Goal: Task Accomplishment & Management: Complete application form

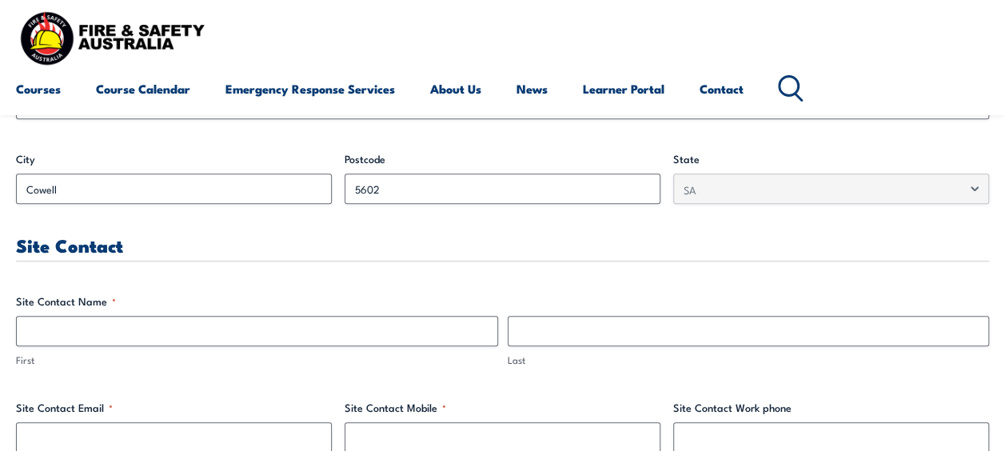
scroll to position [720, 0]
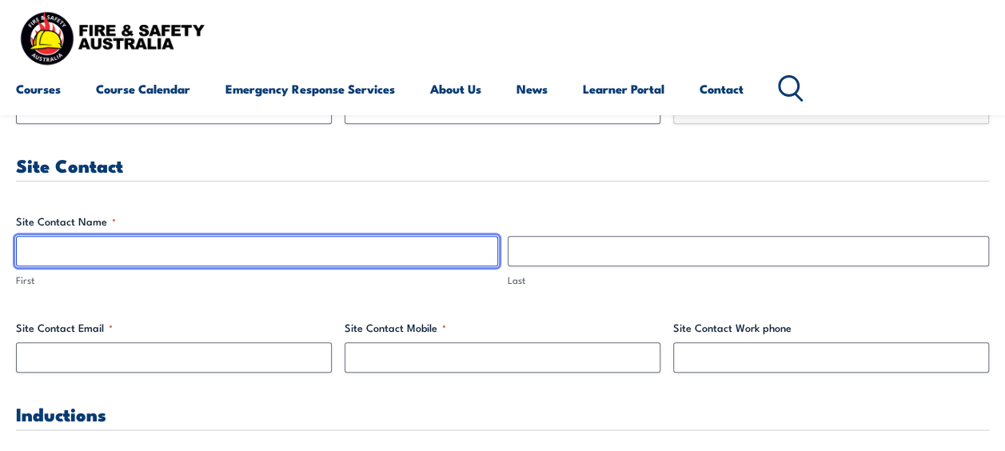
click at [52, 253] on input "First" at bounding box center [257, 251] width 482 height 30
type input "[PERSON_NAME]"
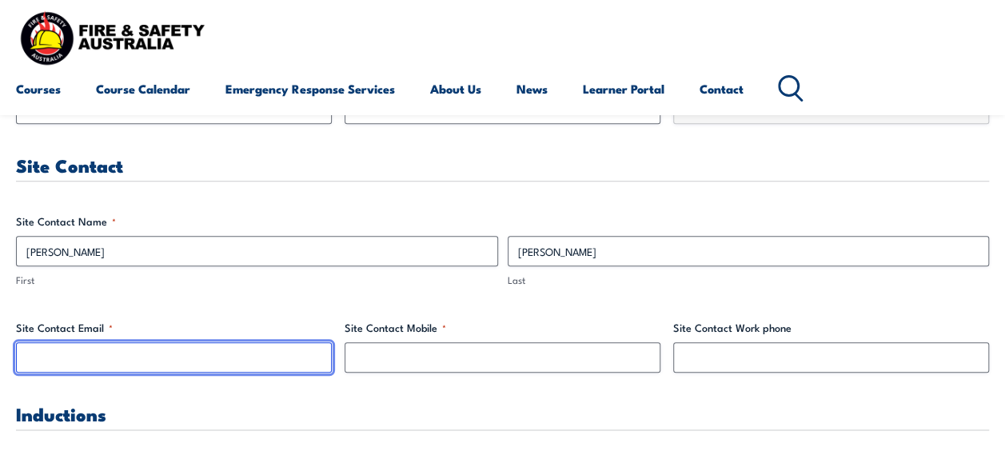
type input "[EMAIL_ADDRESS][DOMAIN_NAME]"
type input "0448727442"
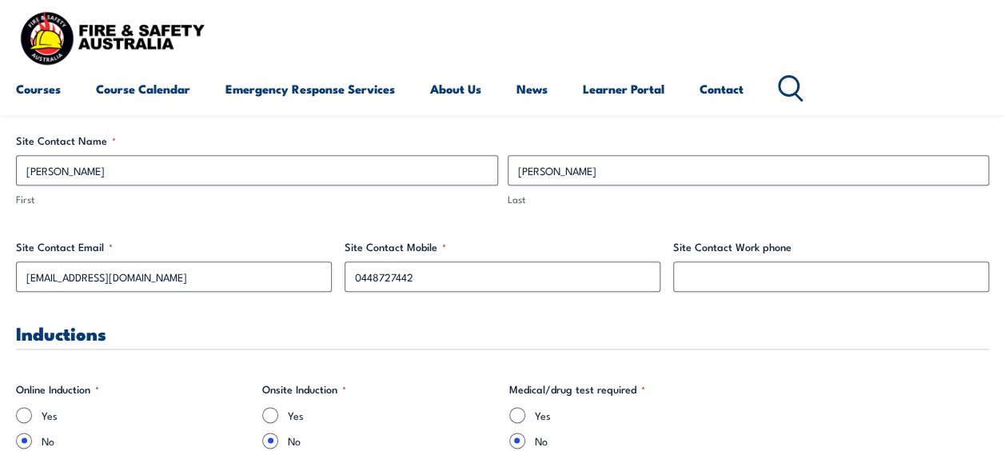
scroll to position [880, 0]
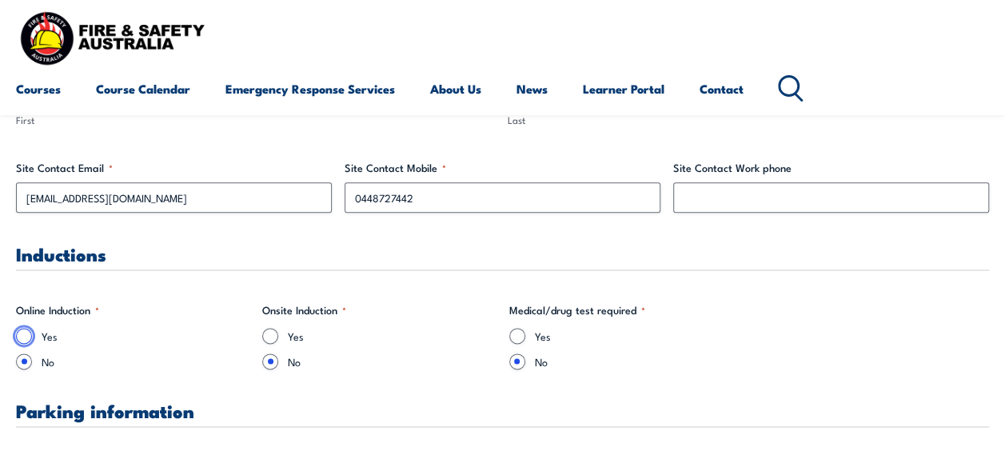
click at [29, 336] on input "Yes" at bounding box center [24, 336] width 16 height 16
radio input "true"
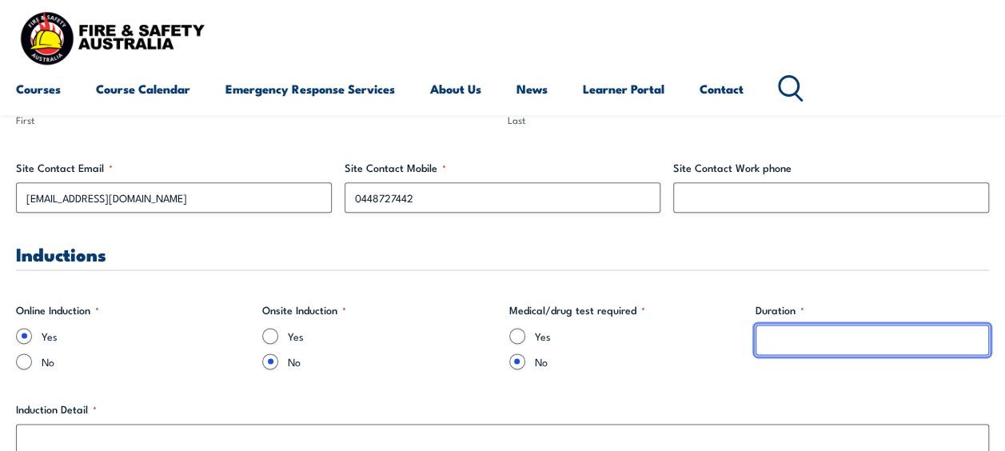
click at [806, 336] on input "Duration *" at bounding box center [873, 340] width 234 height 30
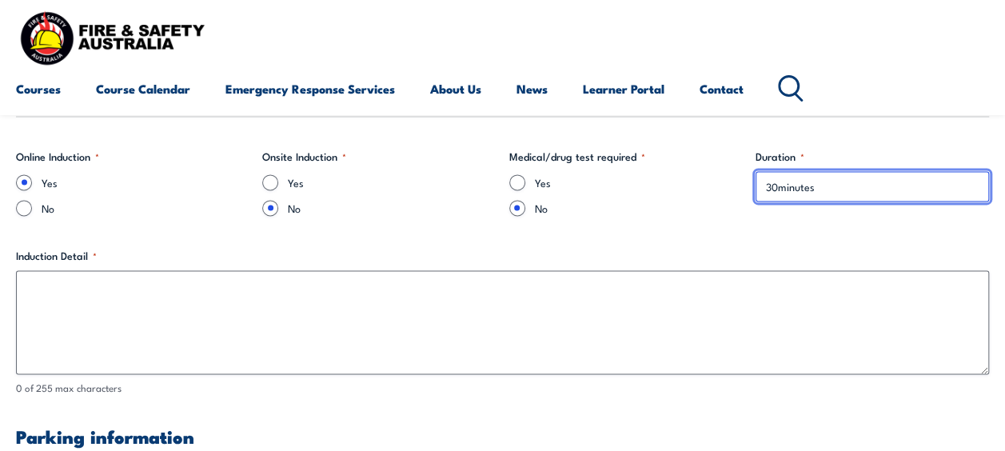
scroll to position [1040, 0]
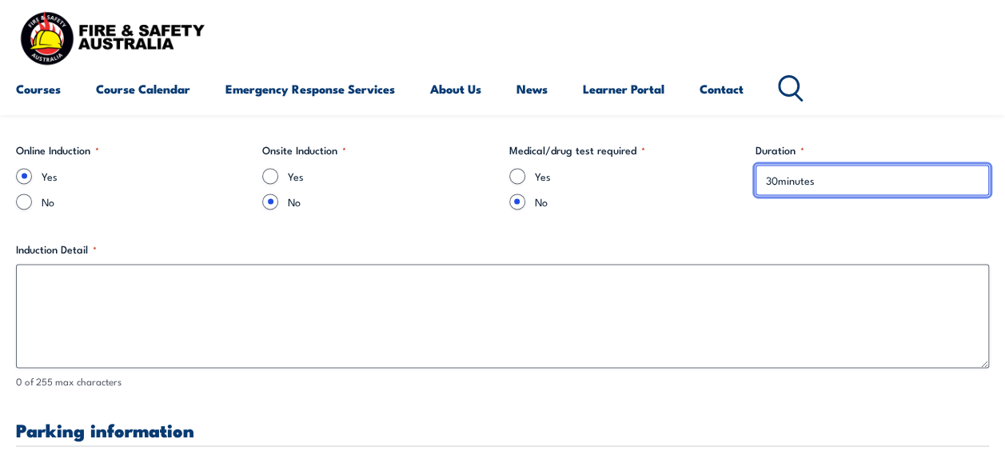
type input "30minutes"
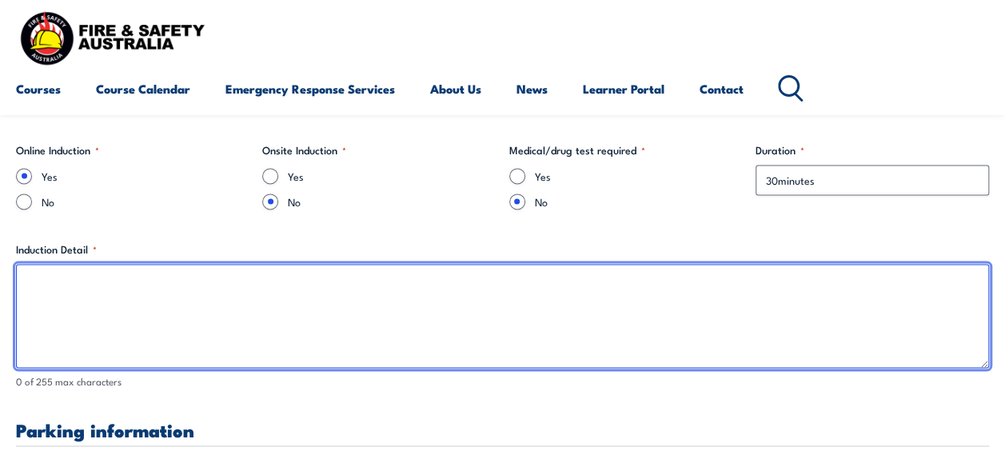
click at [69, 283] on textarea "Induction Detail *" at bounding box center [502, 316] width 973 height 104
click at [219, 278] on textarea "Will send through instructions and the link" at bounding box center [502, 316] width 973 height 104
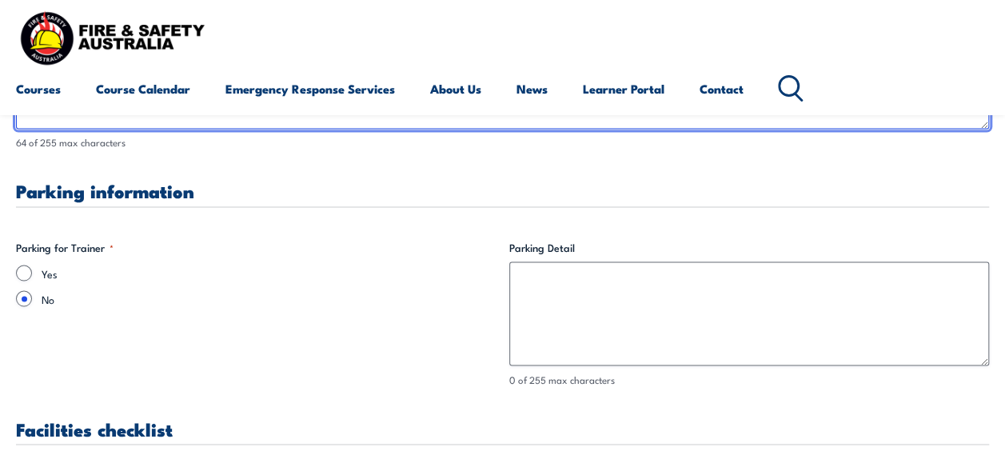
scroll to position [1280, 0]
type textarea "Will send through instructions and the link to [PERSON_NAME]"
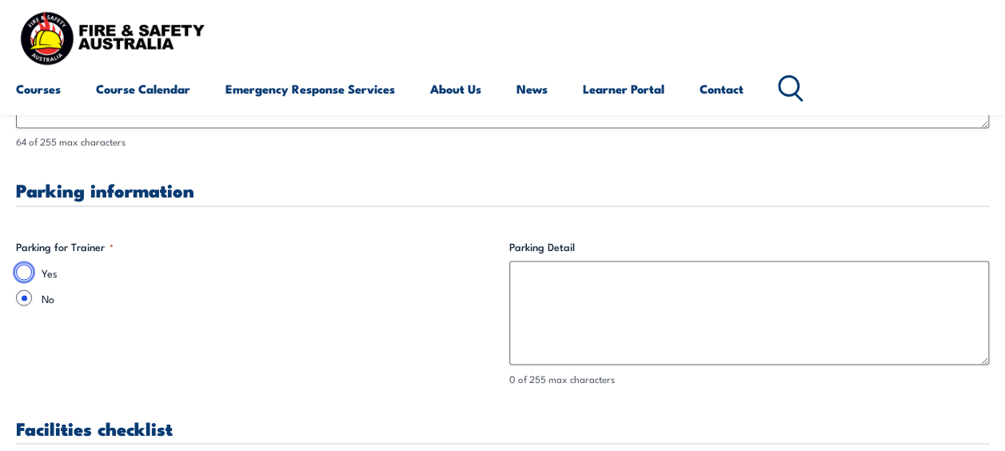
click at [26, 269] on input "Yes" at bounding box center [24, 272] width 16 height 16
radio input "true"
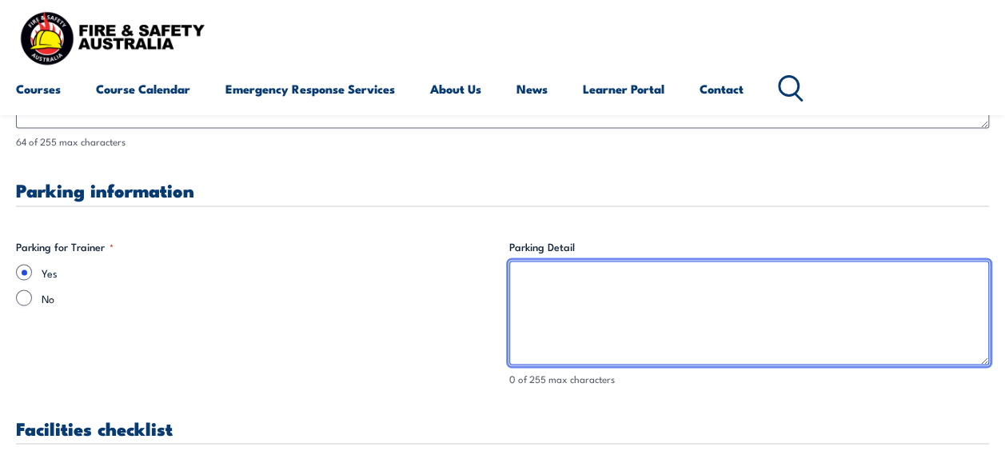
click at [548, 282] on textarea "Parking Detail" at bounding box center [749, 313] width 481 height 104
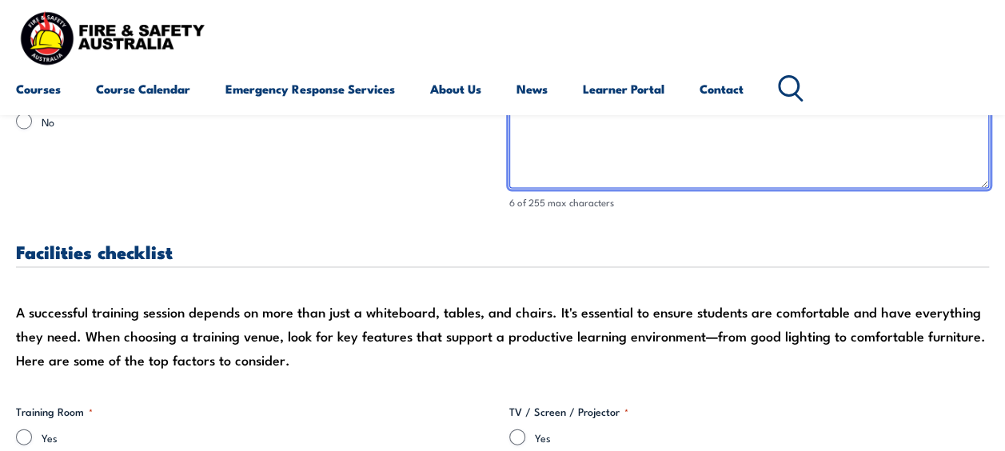
scroll to position [1599, 0]
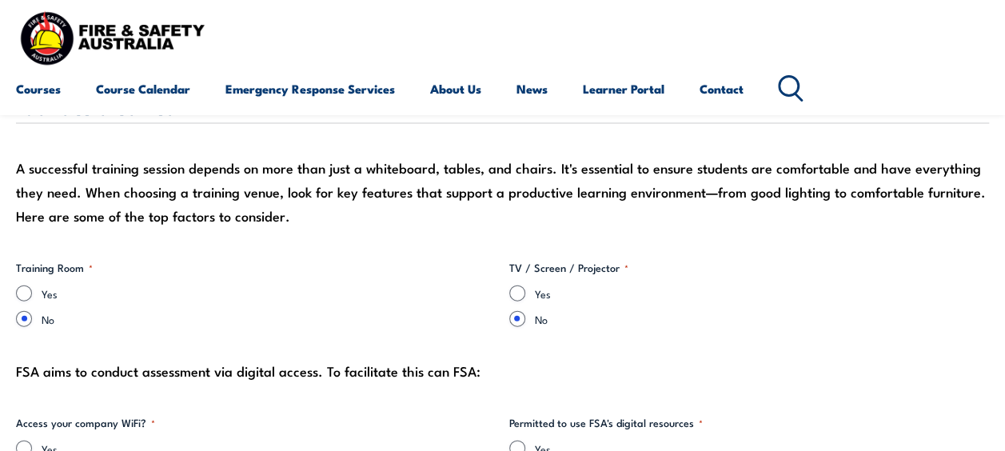
type textarea "Onsite"
click at [24, 291] on input "Yes" at bounding box center [24, 293] width 16 height 16
radio input "true"
click at [517, 290] on input "Yes" at bounding box center [517, 293] width 16 height 16
radio input "true"
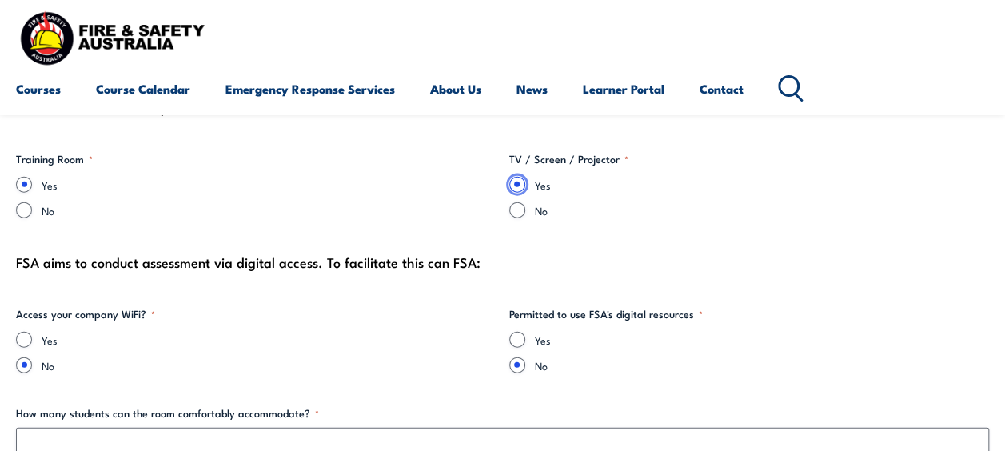
scroll to position [1759, 0]
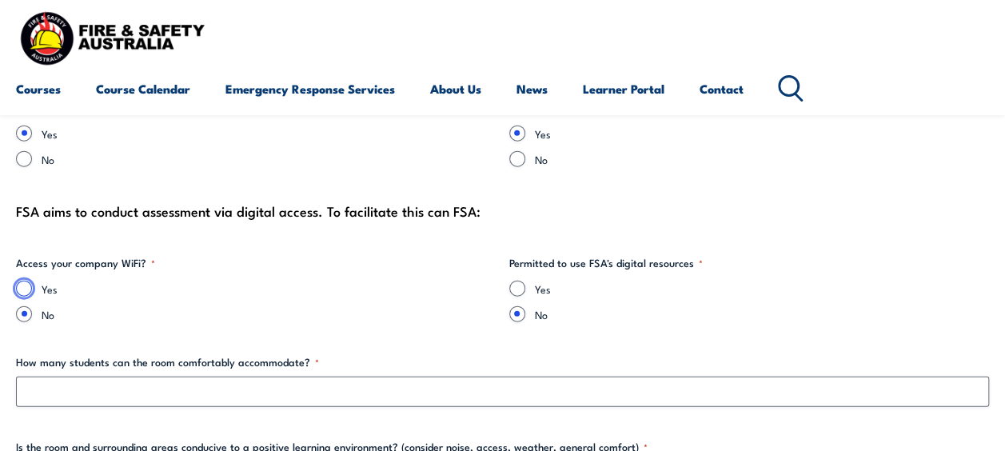
click at [16, 284] on input "Yes" at bounding box center [24, 289] width 16 height 16
radio input "true"
click at [521, 285] on input "Yes" at bounding box center [517, 289] width 16 height 16
radio input "true"
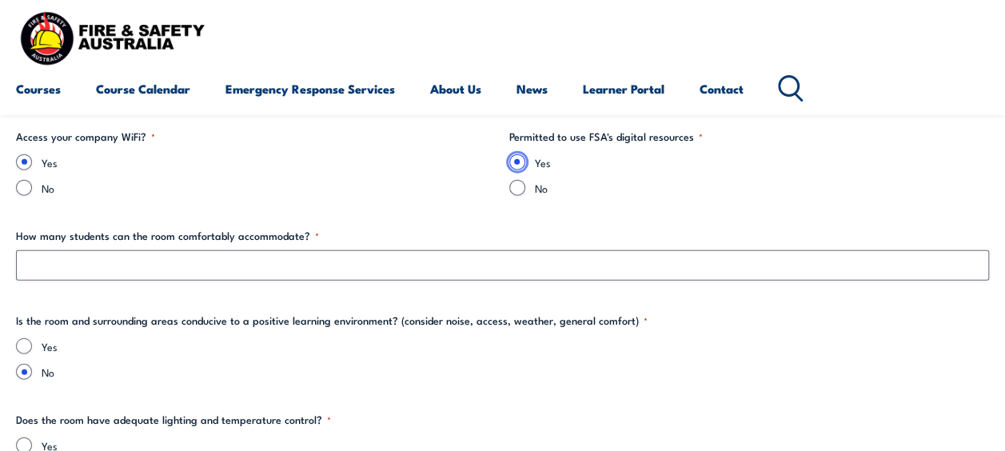
scroll to position [1919, 0]
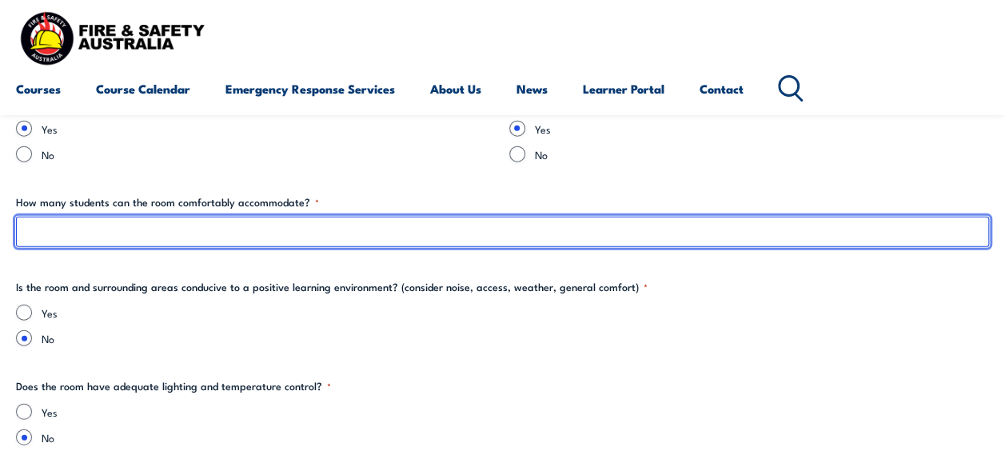
click at [96, 224] on input "How many students can the room comfortably accommodate? *" at bounding box center [502, 232] width 973 height 30
type input "6"
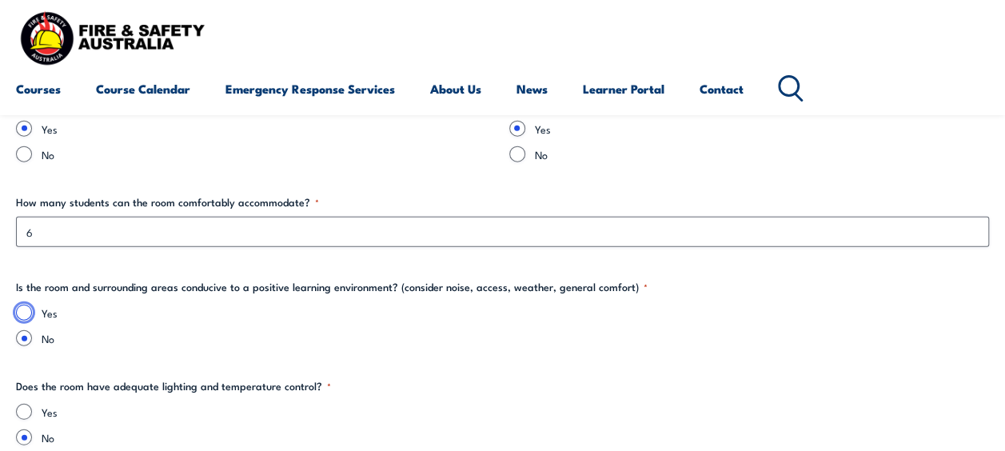
click at [22, 313] on input "Yes" at bounding box center [24, 313] width 16 height 16
radio input "true"
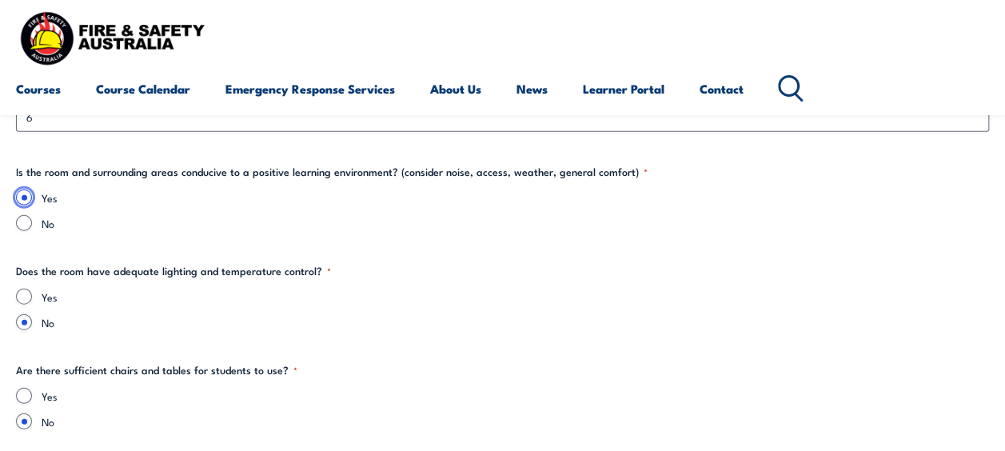
scroll to position [2079, 0]
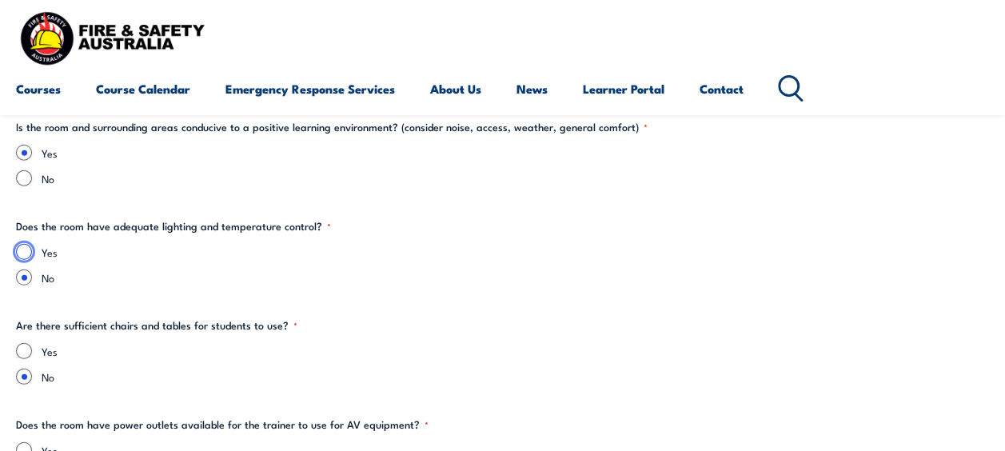
click at [24, 250] on input "Yes" at bounding box center [24, 252] width 16 height 16
radio input "true"
click at [22, 347] on input "Yes" at bounding box center [24, 351] width 16 height 16
radio input "true"
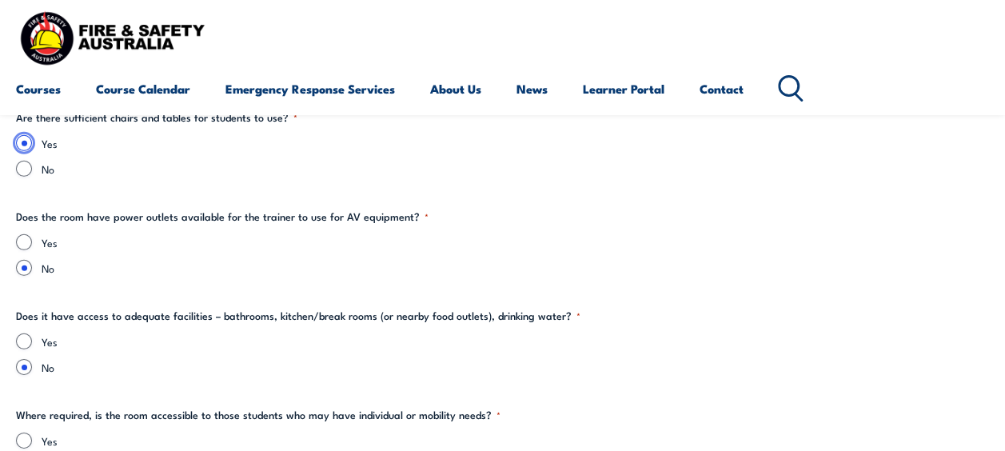
scroll to position [2319, 0]
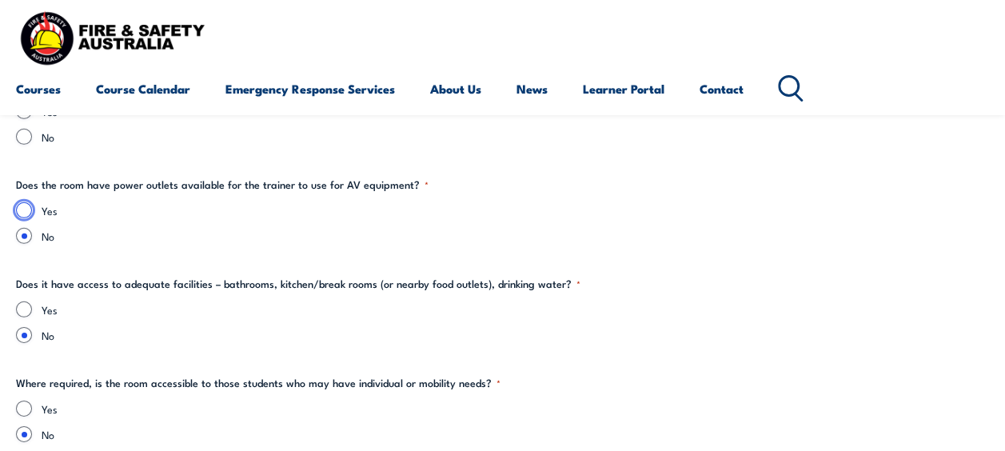
click at [22, 208] on input "Yes" at bounding box center [24, 210] width 16 height 16
radio input "true"
click at [25, 307] on input "Yes" at bounding box center [24, 309] width 16 height 16
radio input "true"
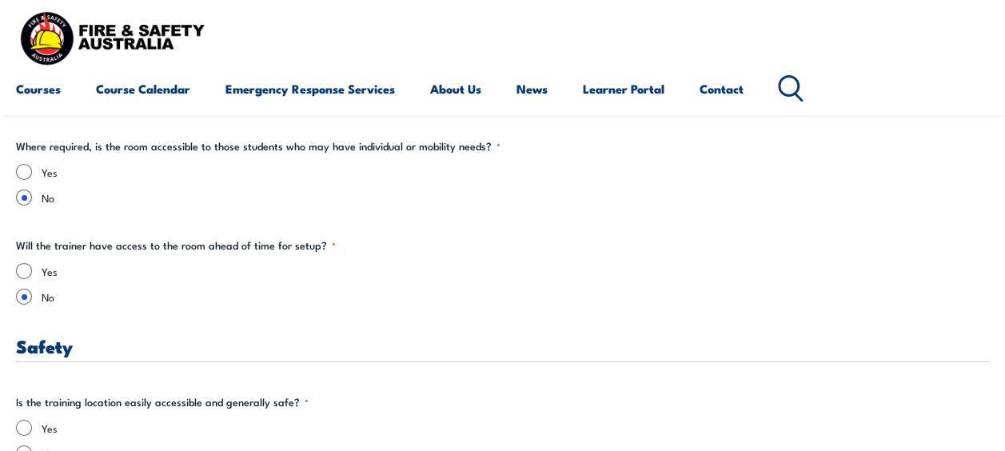
scroll to position [2559, 0]
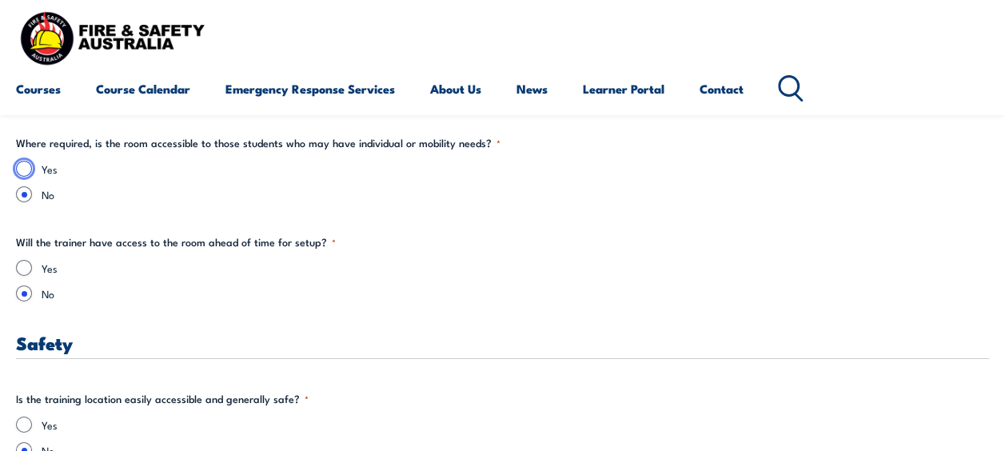
click at [22, 166] on input "Yes" at bounding box center [24, 169] width 16 height 16
radio input "true"
click at [26, 263] on input "Yes" at bounding box center [24, 268] width 16 height 16
radio input "true"
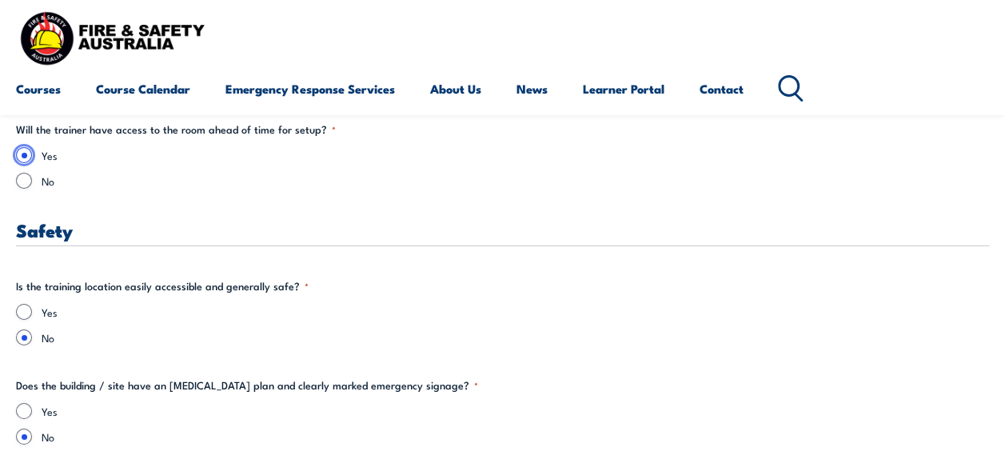
scroll to position [2719, 0]
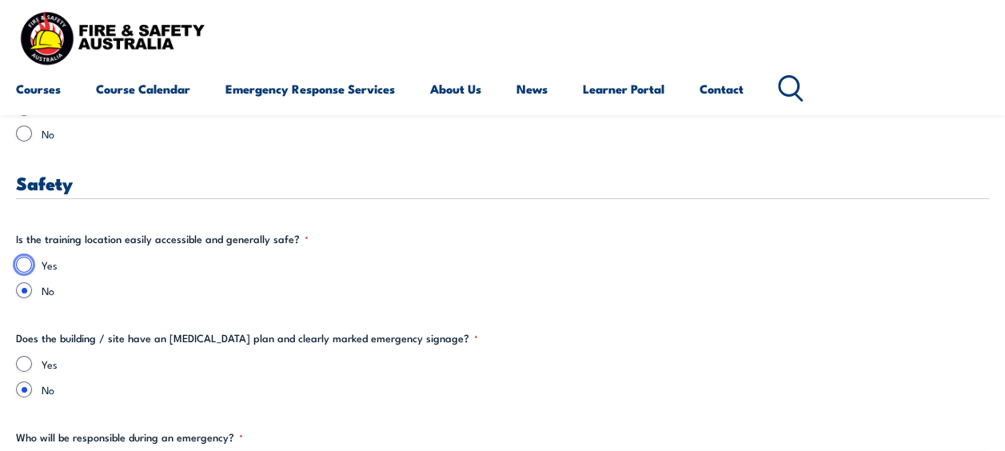
click at [25, 266] on input "Yes" at bounding box center [24, 265] width 16 height 16
radio input "true"
click at [26, 358] on input "Yes" at bounding box center [24, 364] width 16 height 16
radio input "true"
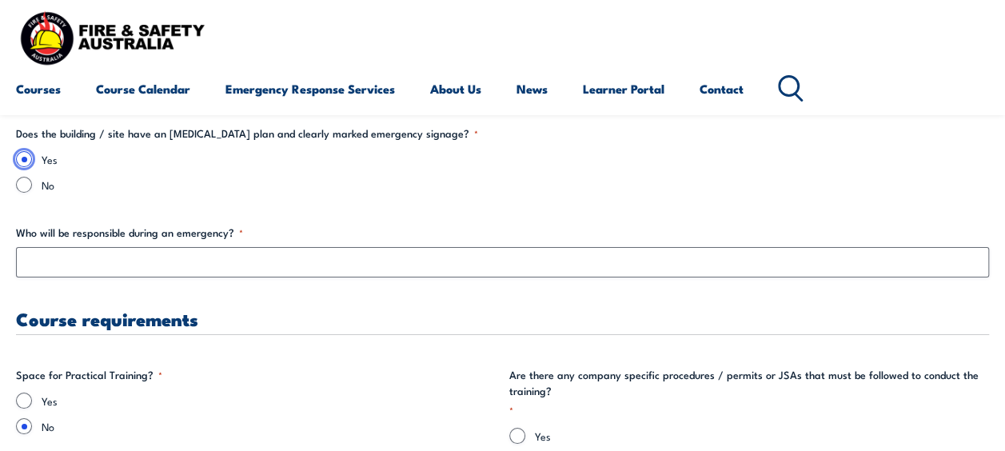
scroll to position [2959, 0]
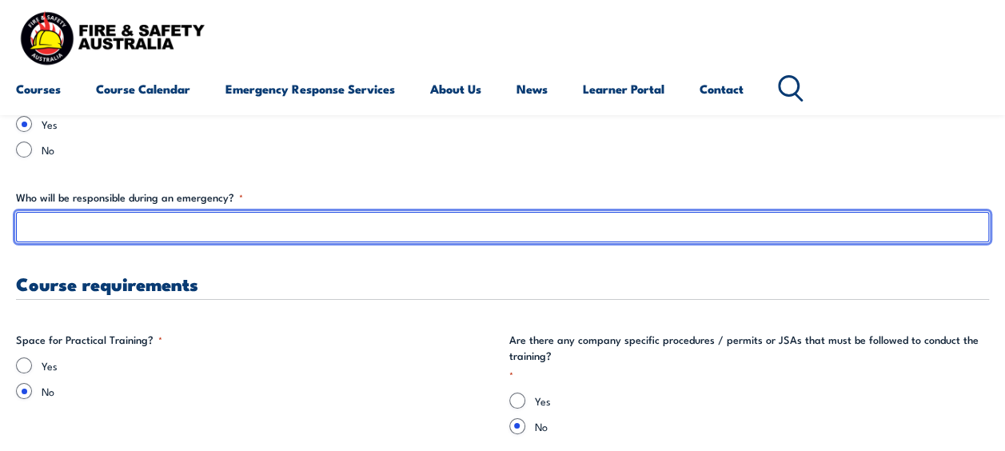
click at [102, 226] on input "Who will be responsible during an emergency? *" at bounding box center [502, 227] width 973 height 30
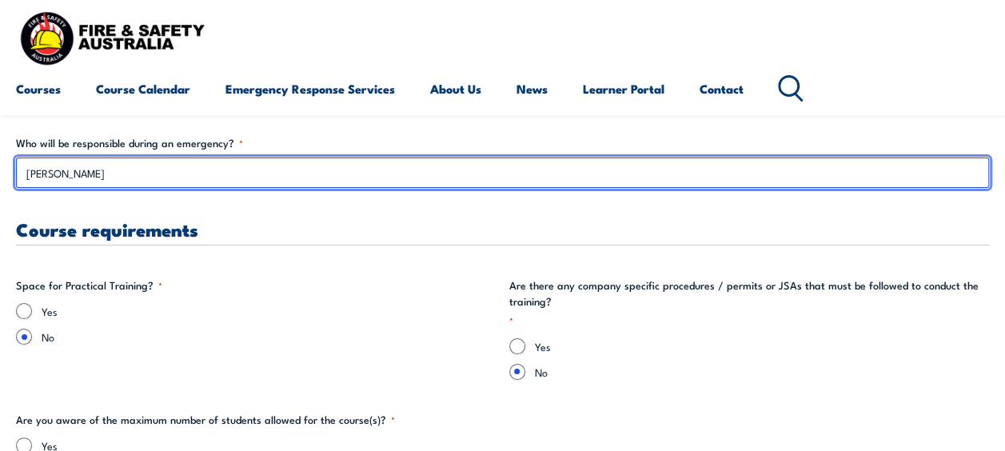
scroll to position [3039, 0]
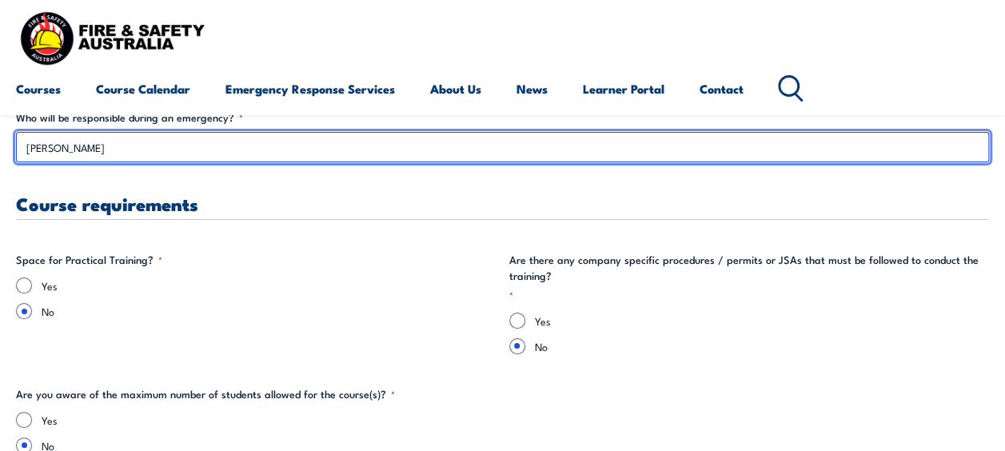
type input "[PERSON_NAME]"
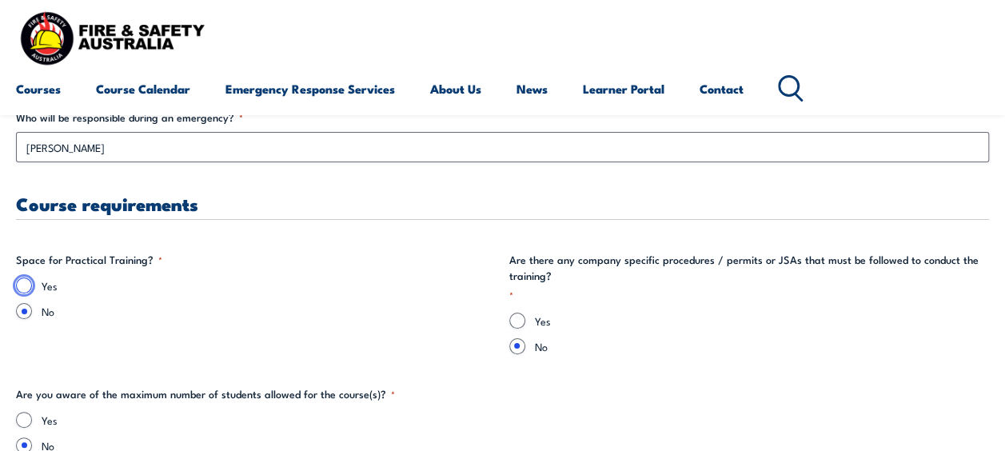
click at [26, 286] on input "Yes" at bounding box center [24, 286] width 16 height 16
radio input "true"
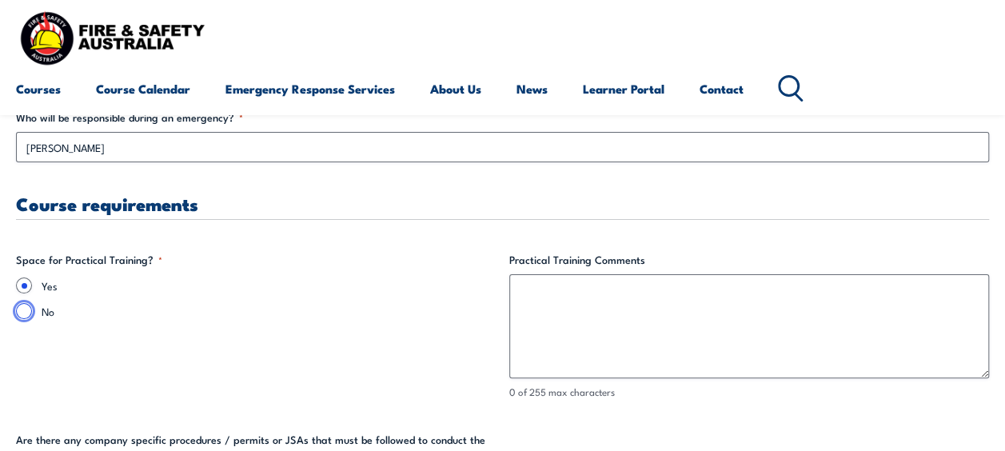
click at [22, 310] on input "No" at bounding box center [24, 311] width 16 height 16
radio input "true"
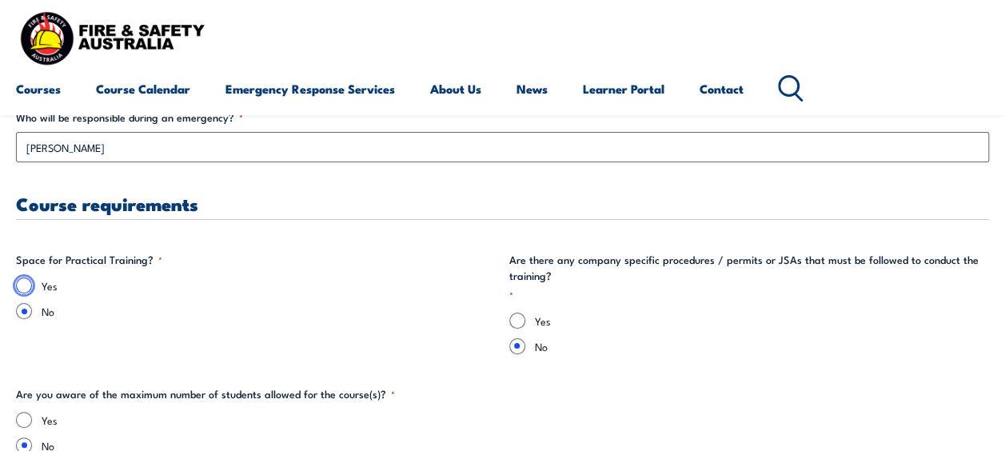
click at [25, 284] on input "Yes" at bounding box center [24, 286] width 16 height 16
radio input "true"
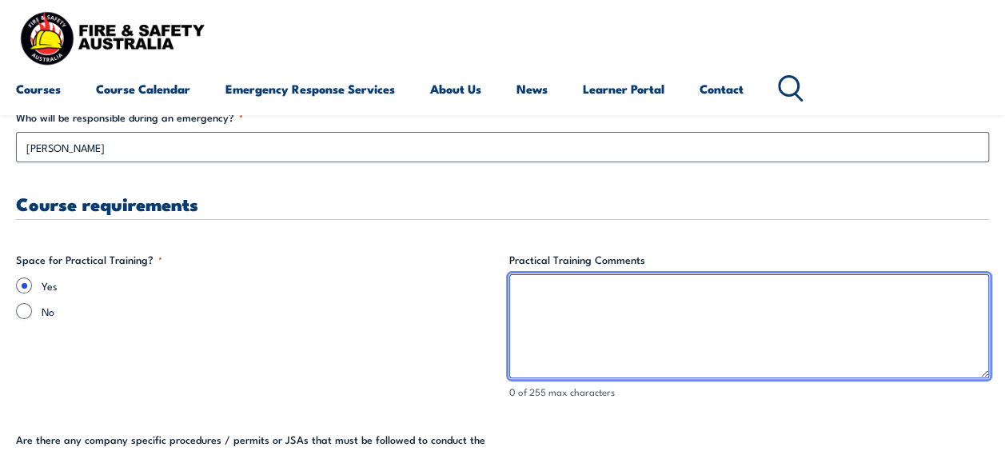
click at [551, 293] on textarea "Practical Training Comments" at bounding box center [749, 326] width 481 height 104
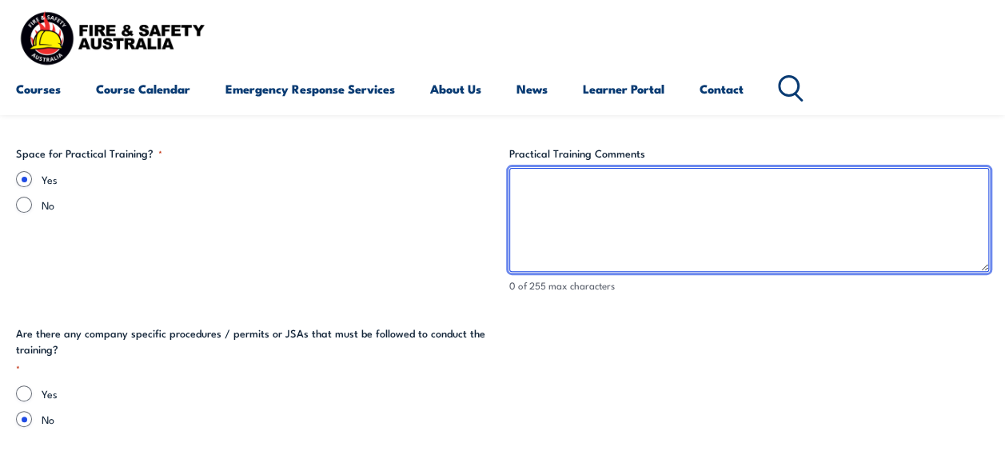
scroll to position [3199, 0]
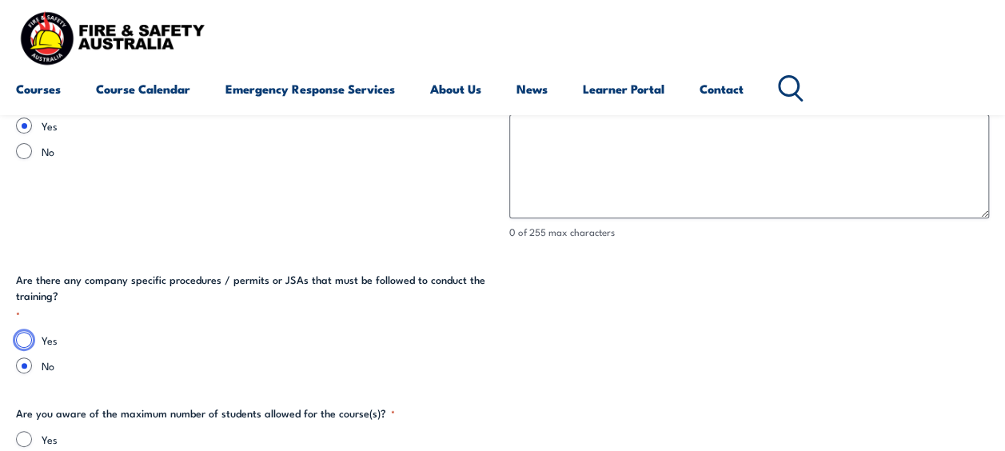
click at [24, 341] on input "Yes" at bounding box center [24, 340] width 16 height 16
radio input "true"
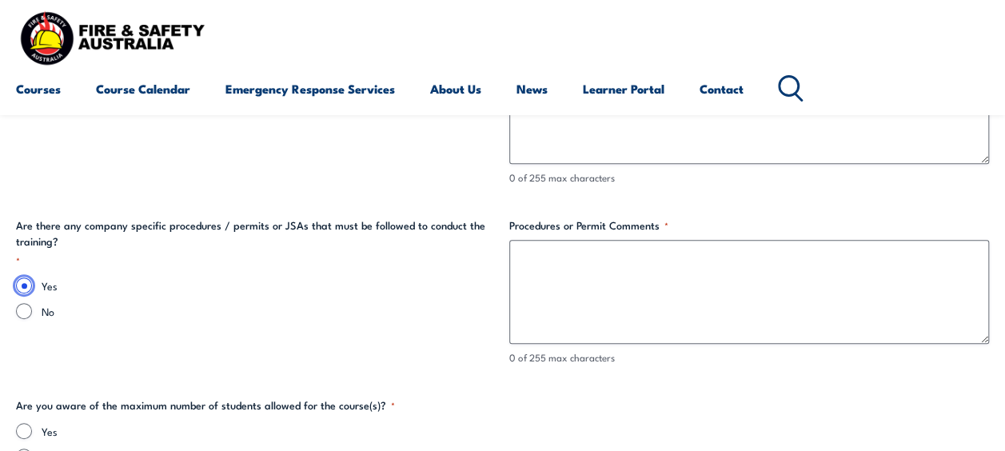
scroll to position [3279, 0]
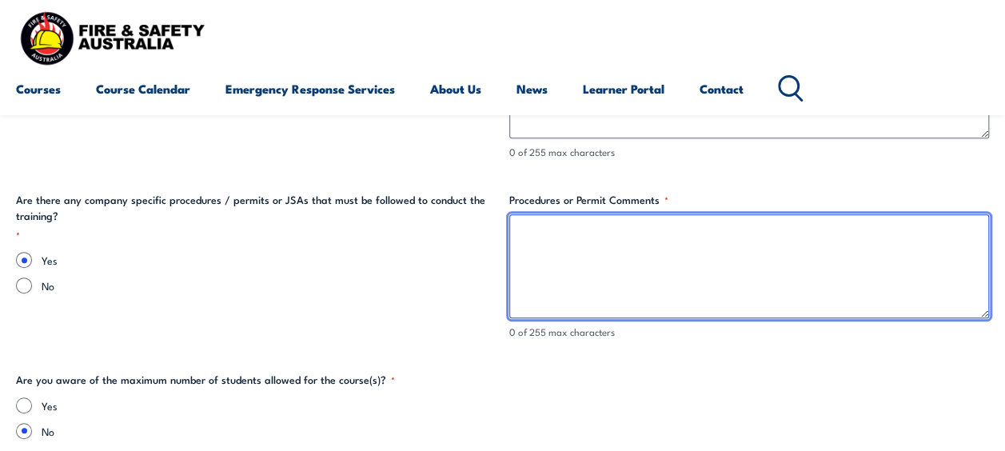
click at [561, 232] on textarea "Procedures or Permit Comments *" at bounding box center [749, 266] width 481 height 104
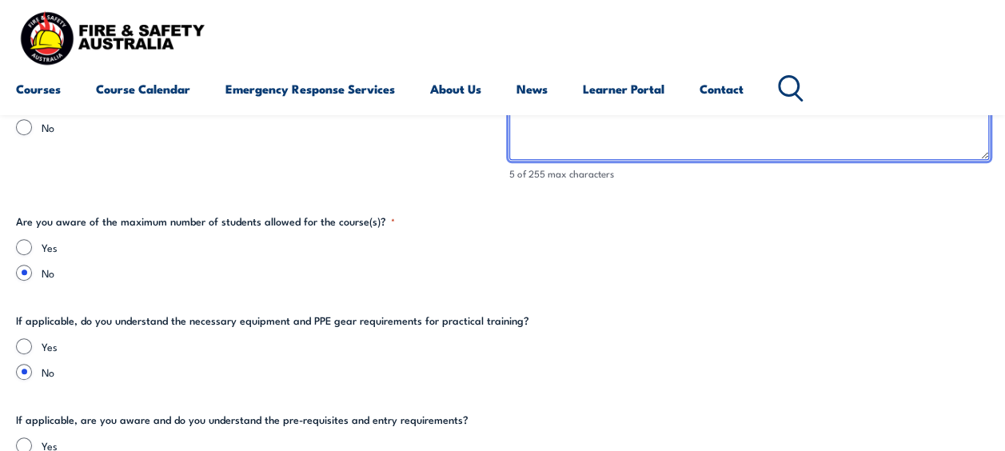
scroll to position [3439, 0]
type textarea "JSA's"
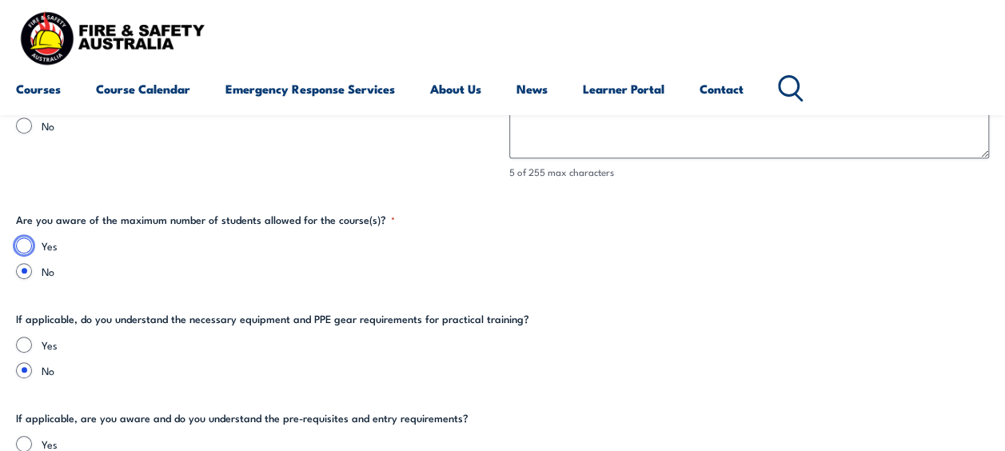
click at [26, 242] on input "Yes" at bounding box center [24, 246] width 16 height 16
radio input "true"
click at [21, 343] on input "Yes" at bounding box center [24, 345] width 16 height 16
radio input "true"
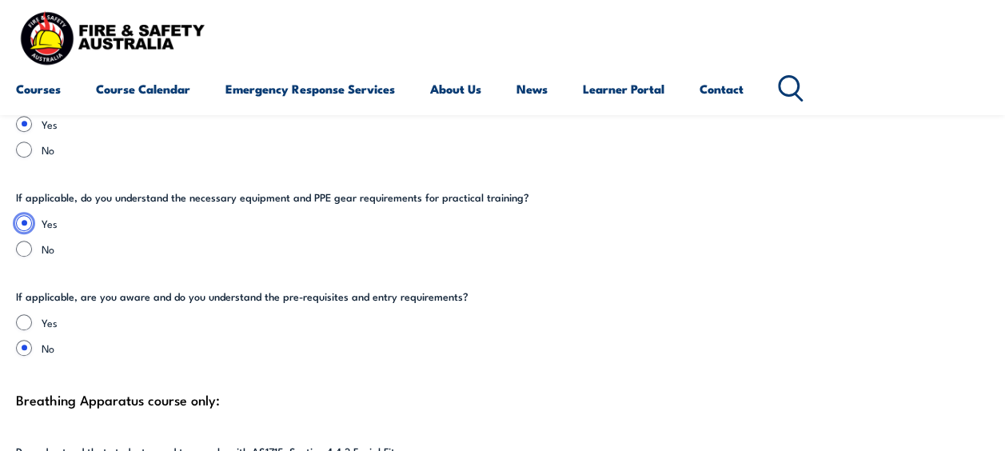
scroll to position [3599, 0]
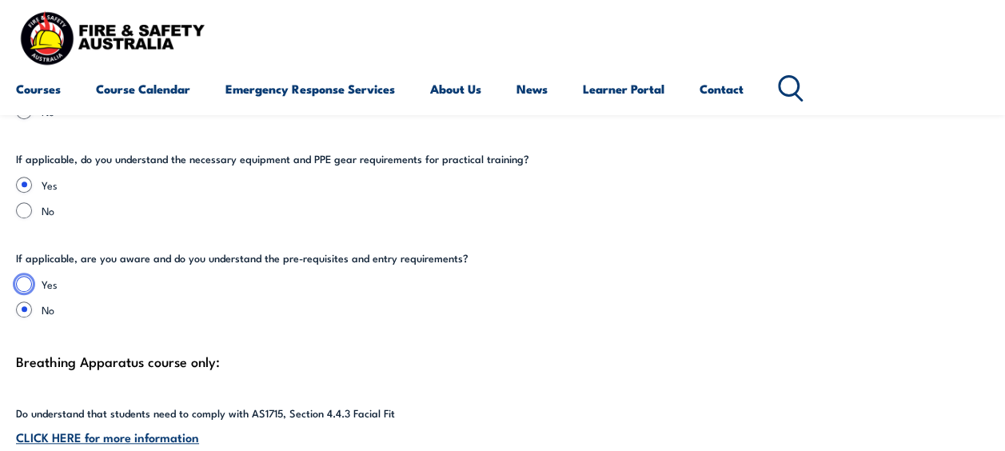
click at [27, 278] on input "Yes" at bounding box center [24, 284] width 16 height 16
radio input "true"
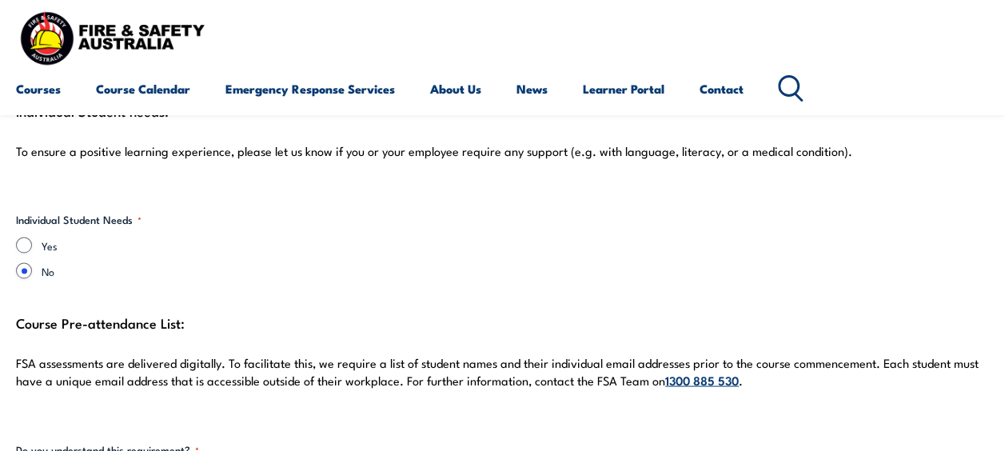
scroll to position [4318, 0]
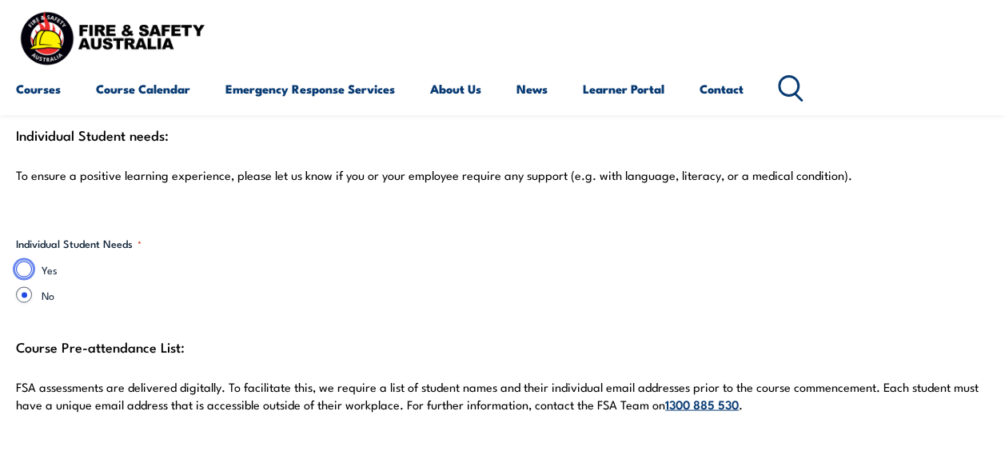
click at [20, 261] on input "Yes" at bounding box center [24, 269] width 16 height 16
radio input "true"
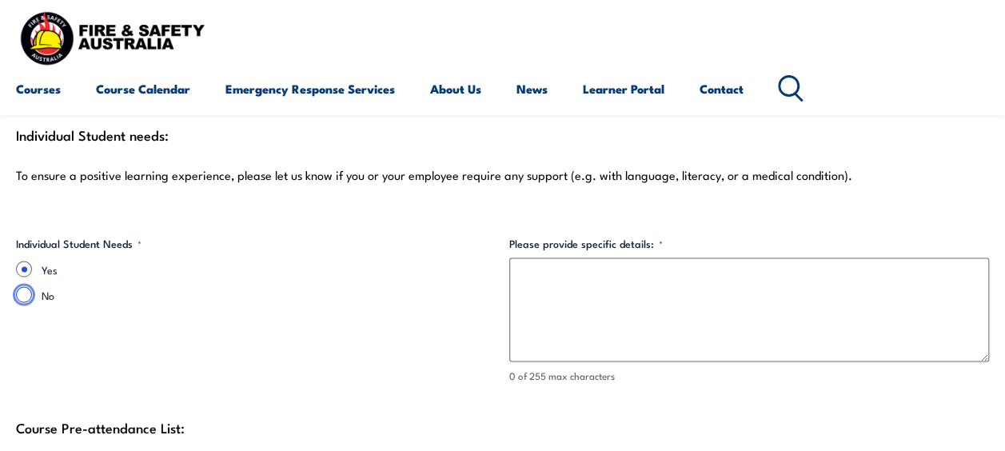
click at [24, 289] on input "No" at bounding box center [24, 294] width 16 height 16
radio input "true"
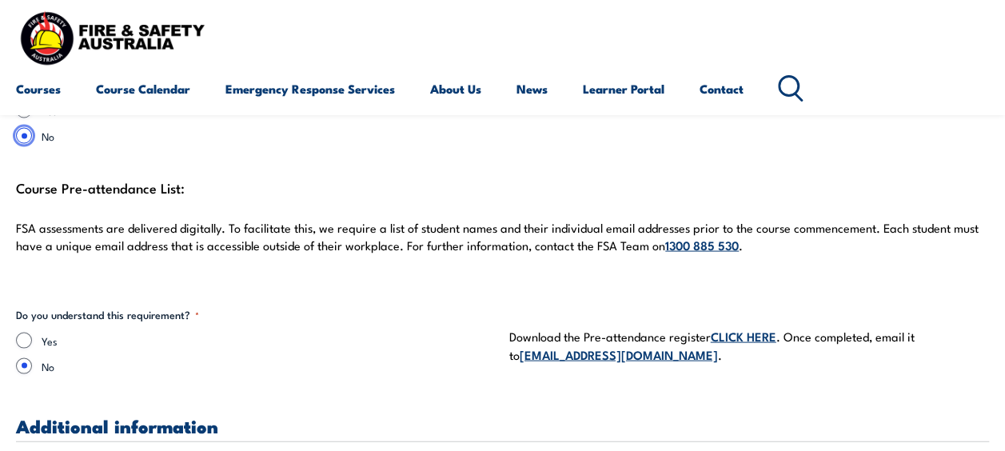
scroll to position [4478, 0]
click at [26, 336] on input "Yes" at bounding box center [24, 339] width 16 height 16
radio input "true"
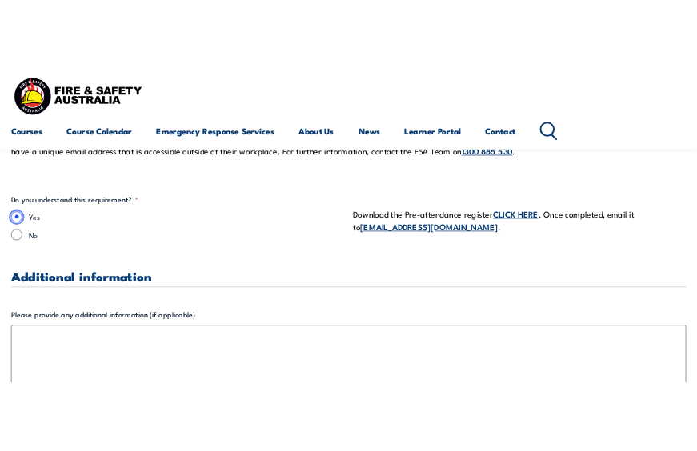
scroll to position [4638, 0]
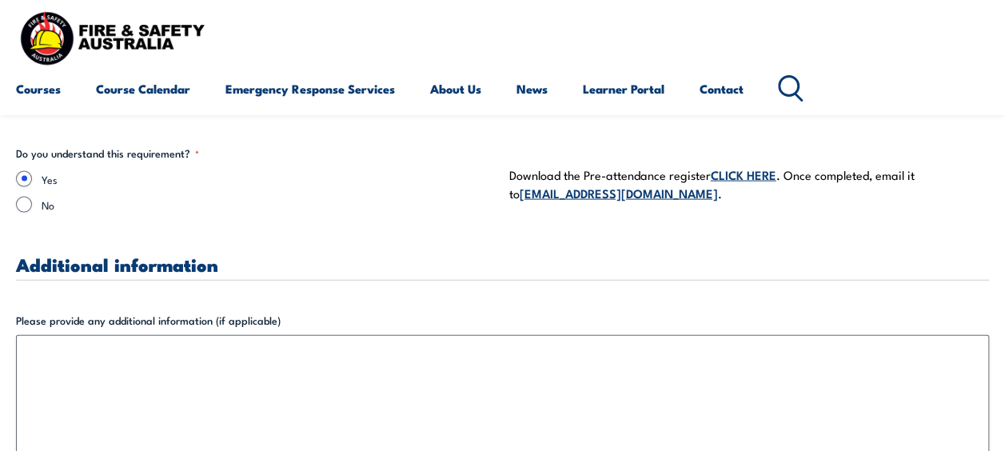
click at [750, 175] on link "CLICK HERE" at bounding box center [744, 175] width 66 height 18
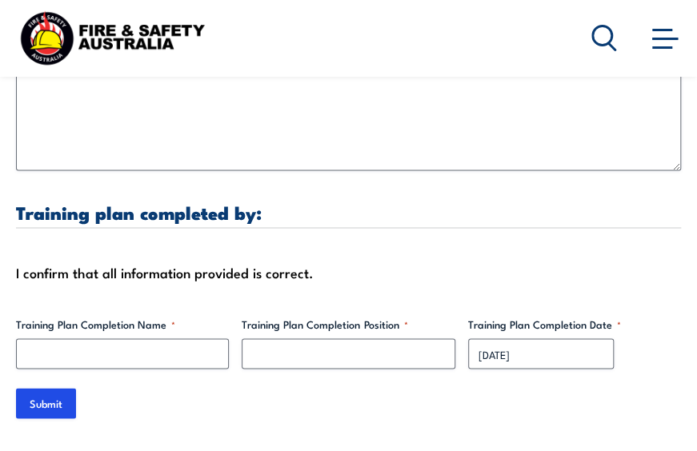
scroll to position [5118, 0]
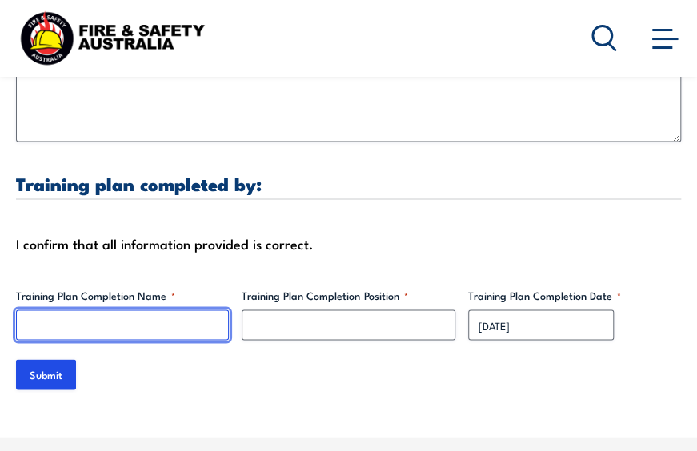
click at [159, 327] on input "Training Plan Completion Name *" at bounding box center [122, 324] width 213 height 30
type input "[PERSON_NAME]"
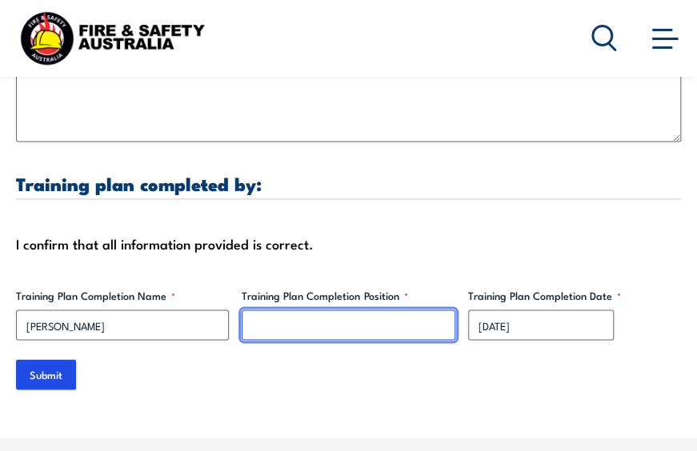
click at [310, 323] on input "Training Plan Completion Position *" at bounding box center [348, 324] width 213 height 30
type input "Site Manager"
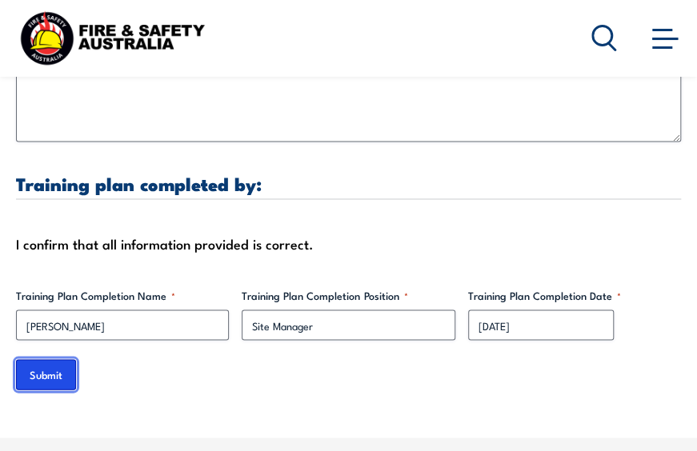
click at [59, 369] on input "Submit" at bounding box center [46, 374] width 60 height 30
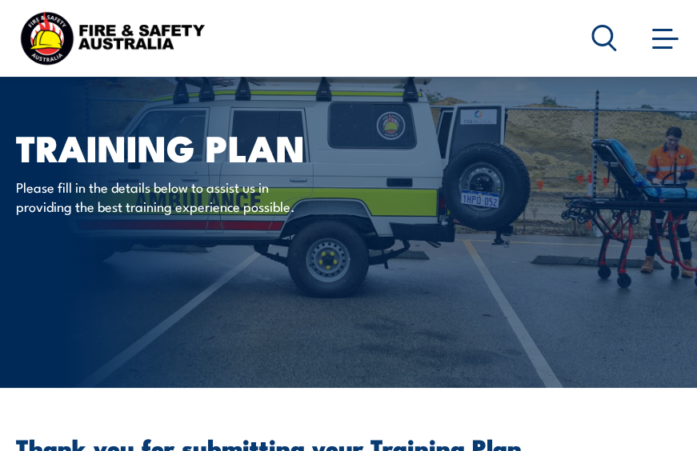
scroll to position [0, 0]
